Goal: Information Seeking & Learning: Learn about a topic

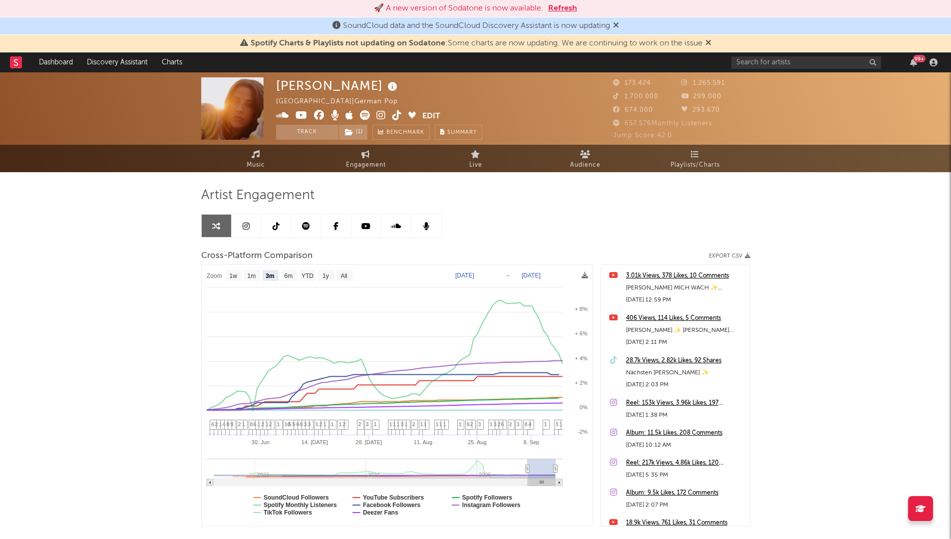
select select "3m"
click at [760, 63] on input "text" at bounding box center [806, 62] width 150 height 12
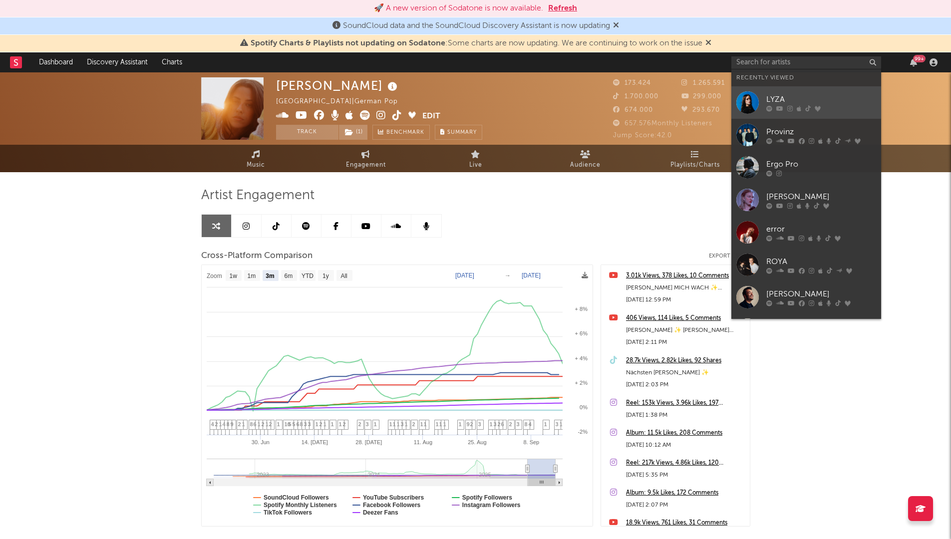
click at [846, 103] on div "LYZA" at bounding box center [821, 99] width 110 height 12
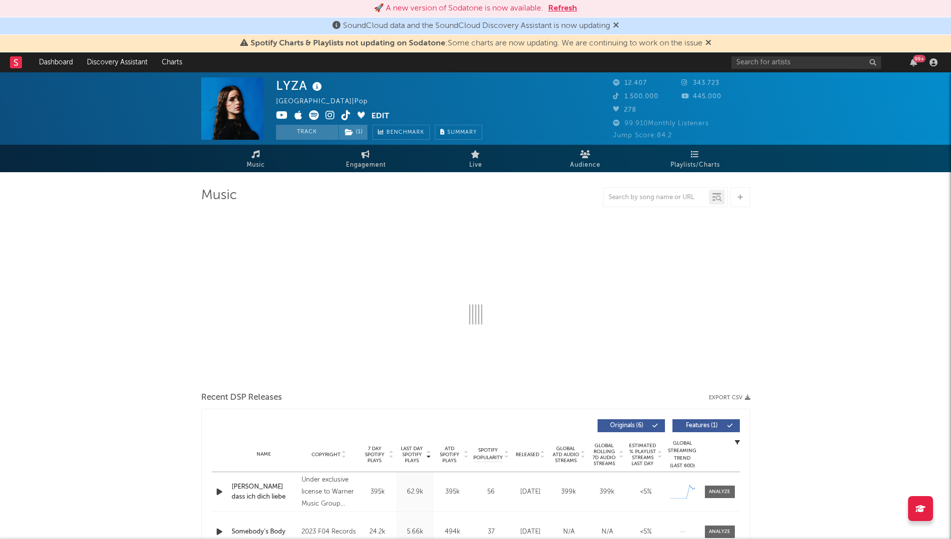
select select "6m"
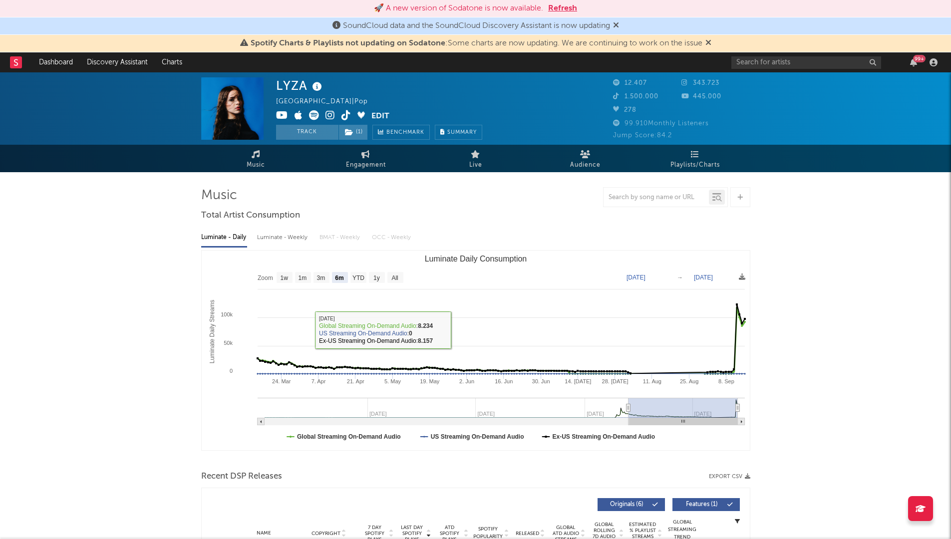
select select "6m"
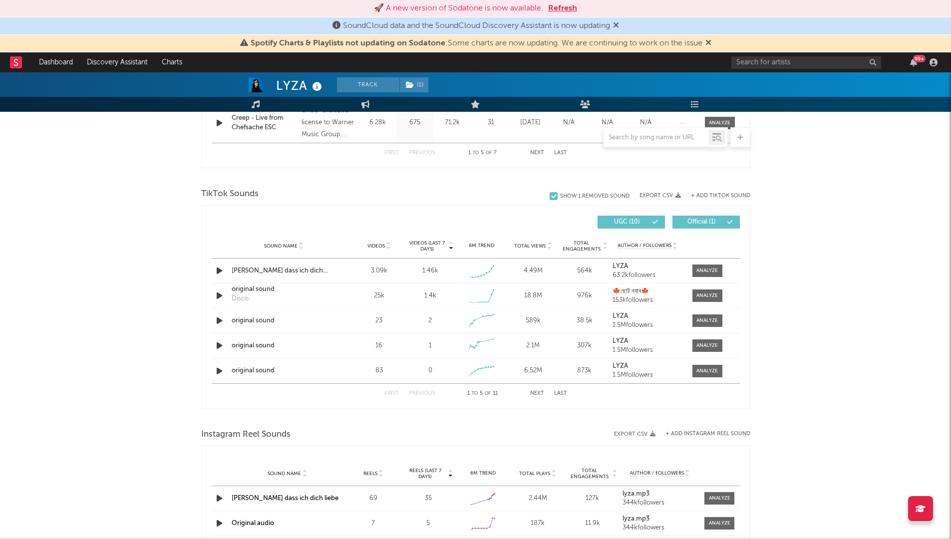
scroll to position [608, 0]
click at [711, 268] on div at bounding box center [706, 269] width 21 height 7
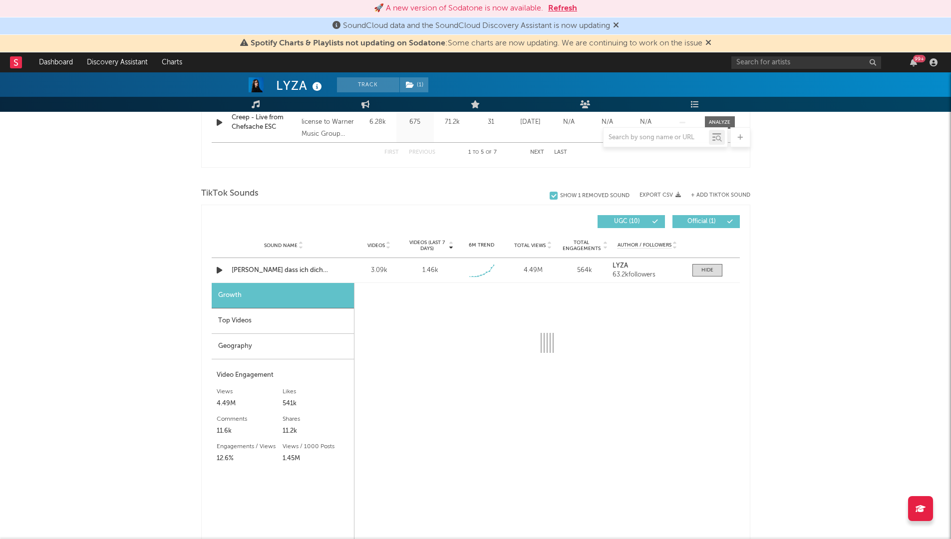
select select "1w"
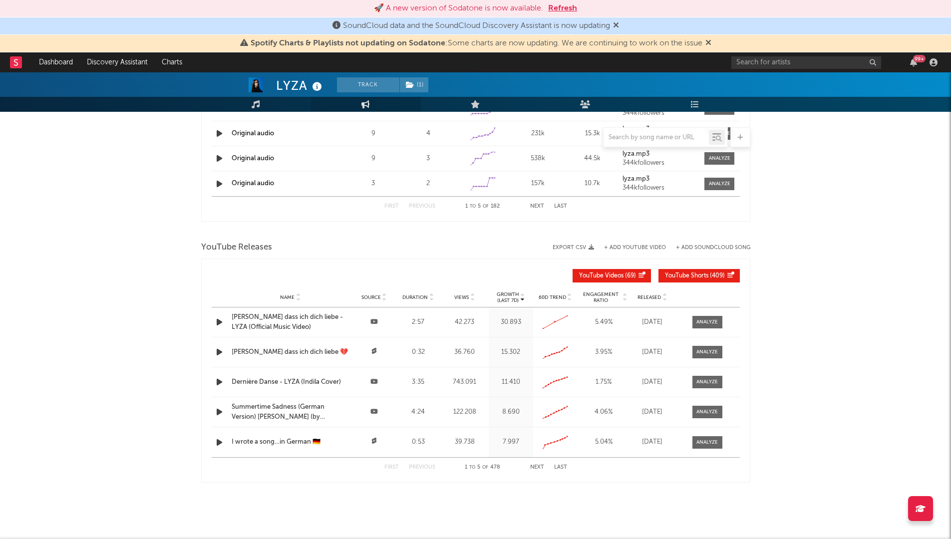
scroll to position [1316, 0]
